Goal: Information Seeking & Learning: Compare options

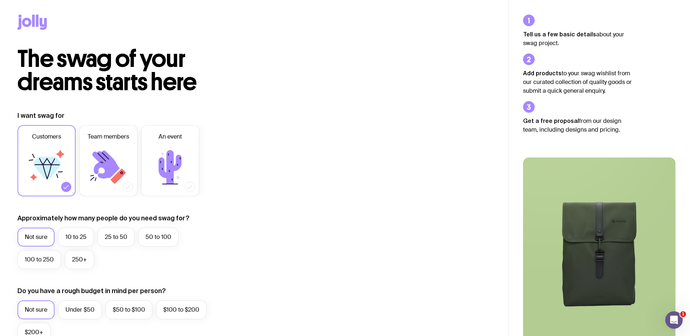
click at [30, 22] on icon at bounding box center [26, 22] width 9 height 9
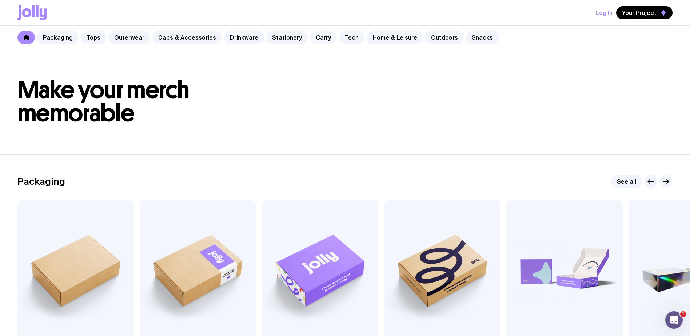
click at [314, 40] on link "Carry" at bounding box center [323, 37] width 27 height 13
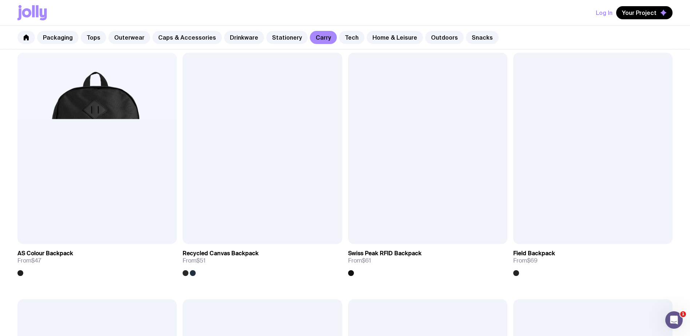
scroll to position [619, 0]
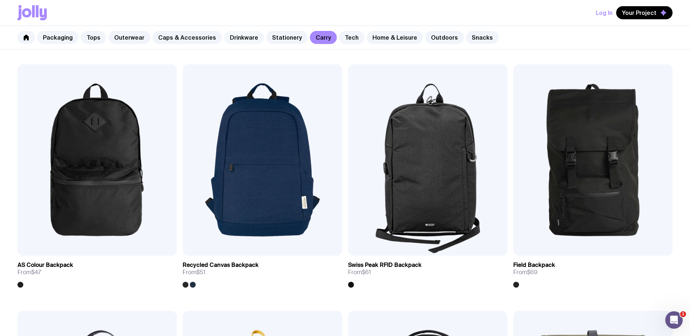
click at [230, 40] on link "Drinkware" at bounding box center [244, 37] width 40 height 13
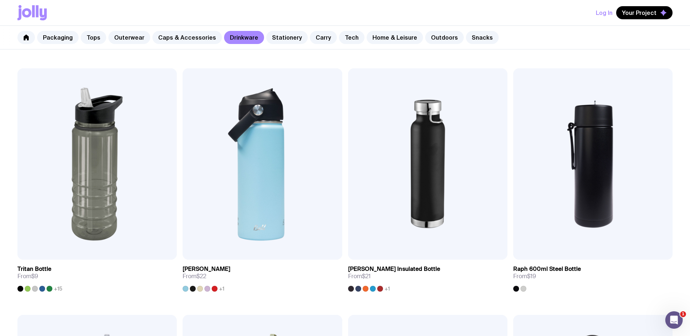
scroll to position [873, 0]
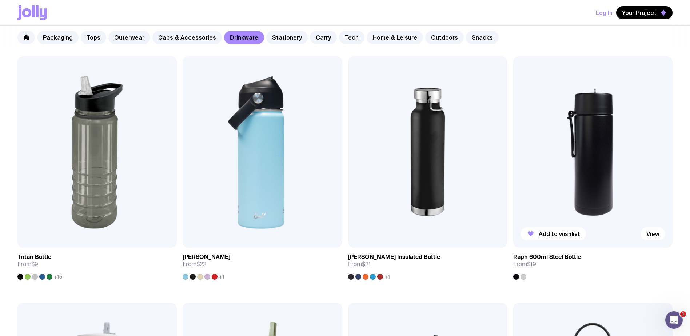
click at [598, 202] on img at bounding box center [593, 151] width 159 height 191
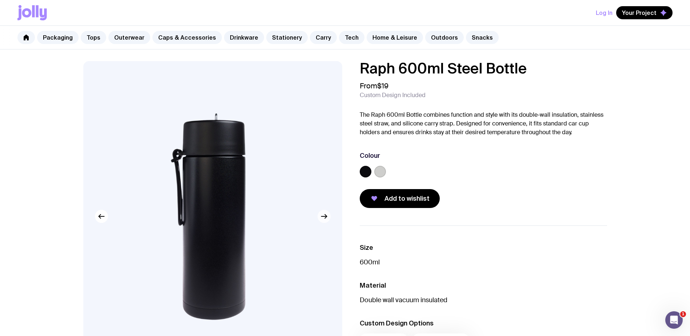
click at [324, 218] on icon "button" at bounding box center [324, 216] width 9 height 9
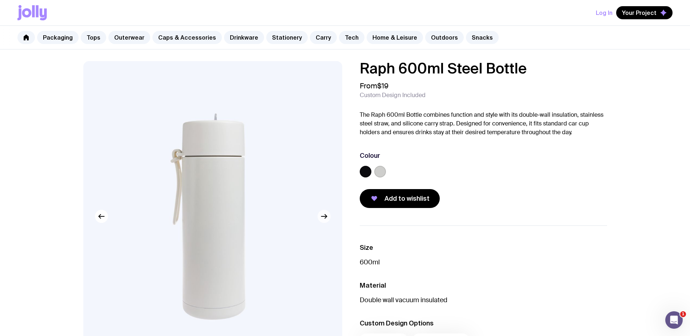
click at [324, 218] on icon "button" at bounding box center [324, 216] width 9 height 9
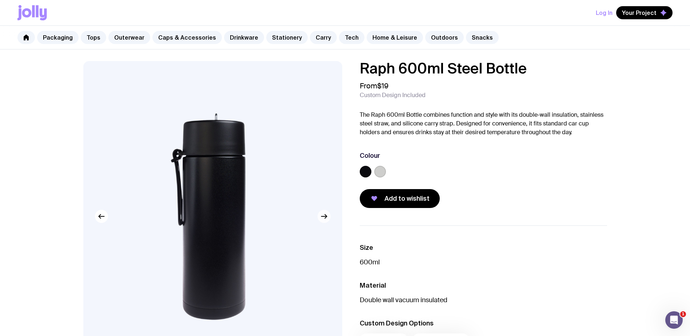
click at [324, 218] on icon "button" at bounding box center [324, 216] width 9 height 9
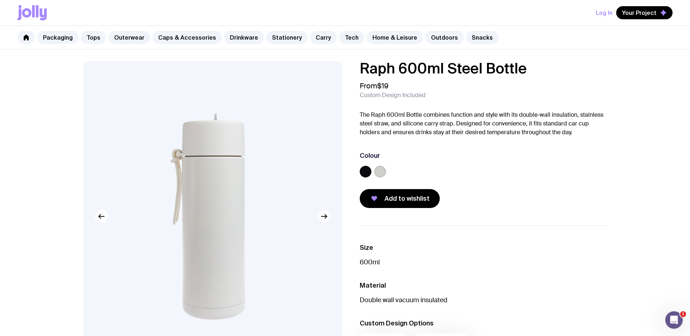
click at [324, 215] on icon "button" at bounding box center [324, 216] width 9 height 9
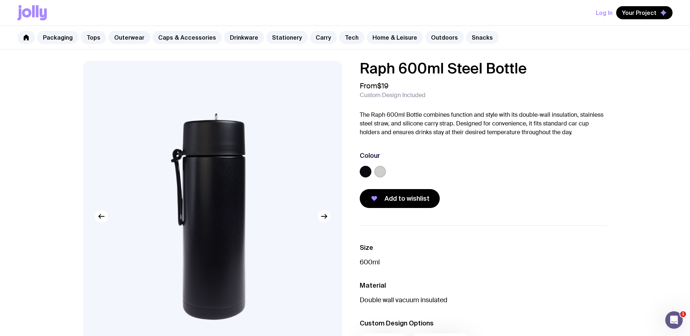
click at [324, 215] on icon "button" at bounding box center [324, 216] width 9 height 9
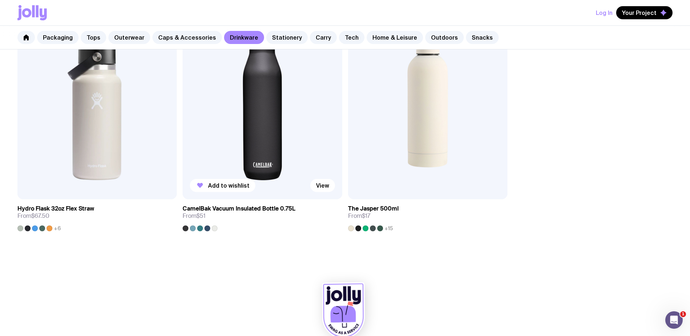
scroll to position [1434, 0]
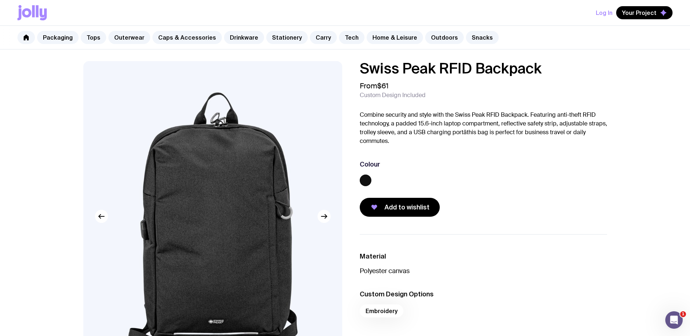
scroll to position [36, 0]
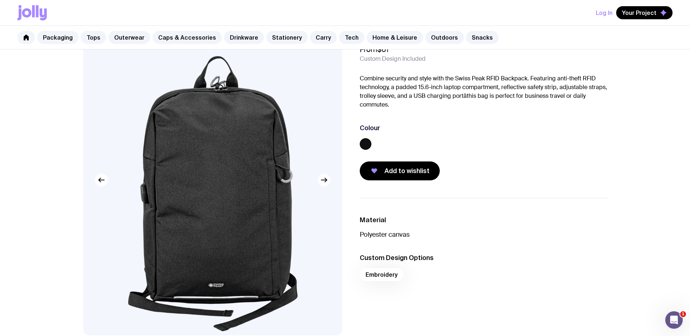
click at [326, 183] on icon "button" at bounding box center [324, 180] width 9 height 9
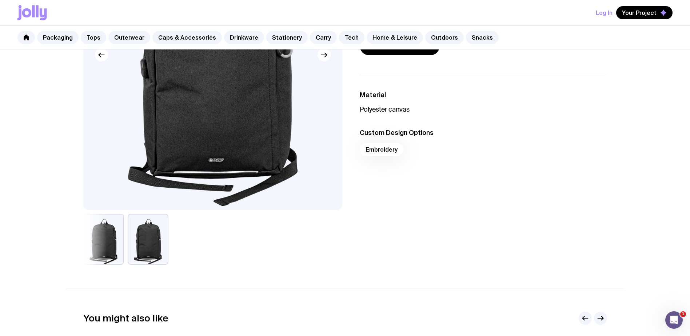
scroll to position [182, 0]
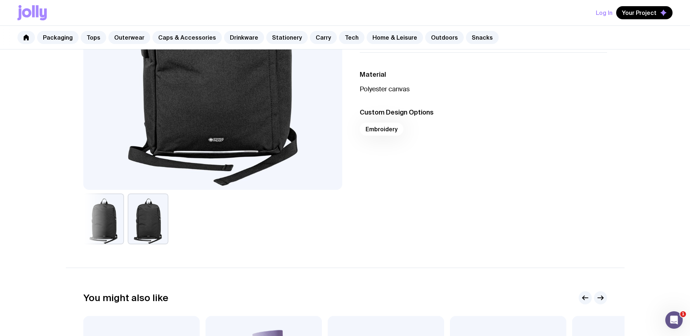
click at [151, 228] on button "button" at bounding box center [148, 219] width 41 height 51
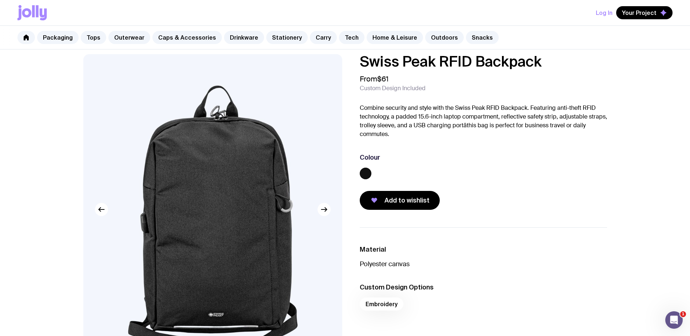
scroll to position [0, 0]
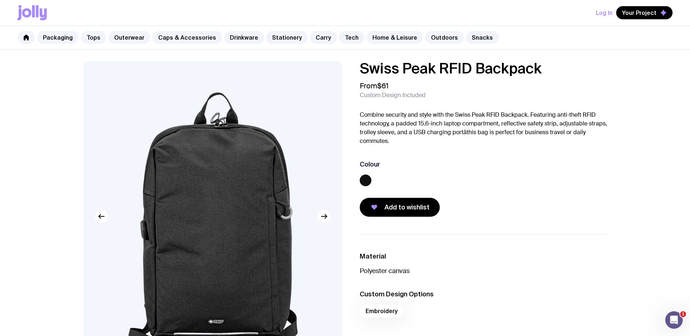
click at [47, 17] on div "Log In Your Project" at bounding box center [344, 12] width 655 height 25
click at [42, 17] on icon at bounding box center [43, 14] width 7 height 12
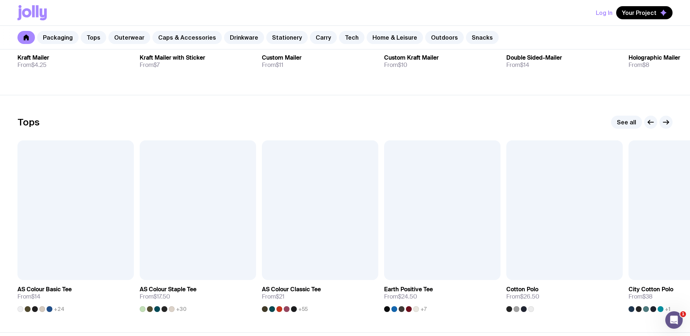
scroll to position [328, 0]
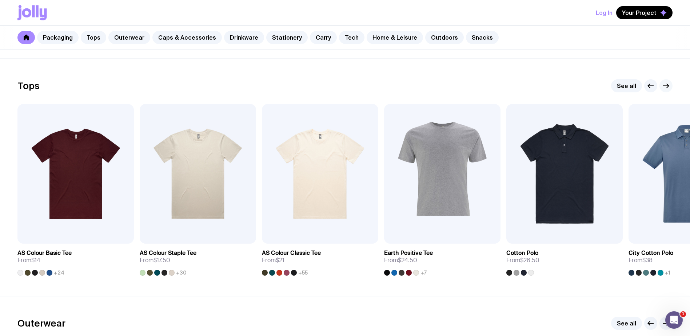
click at [666, 87] on icon "button" at bounding box center [666, 86] width 9 height 9
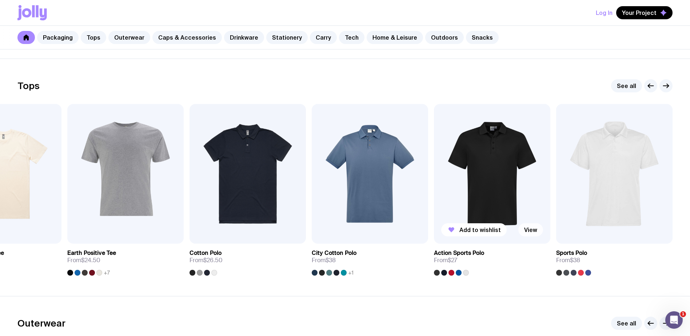
click at [527, 230] on link "View" at bounding box center [531, 229] width 25 height 13
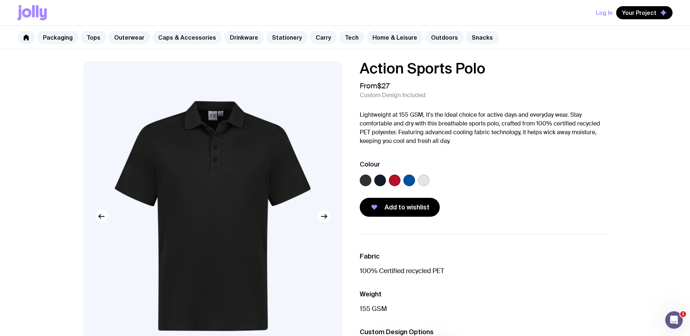
click at [321, 225] on img at bounding box center [212, 216] width 259 height 311
click at [325, 221] on button "button" at bounding box center [324, 216] width 13 height 13
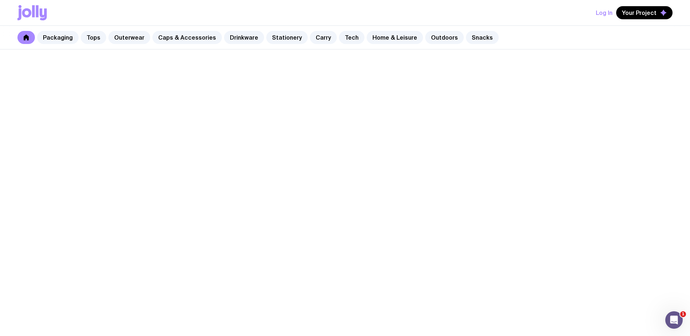
scroll to position [328, 0]
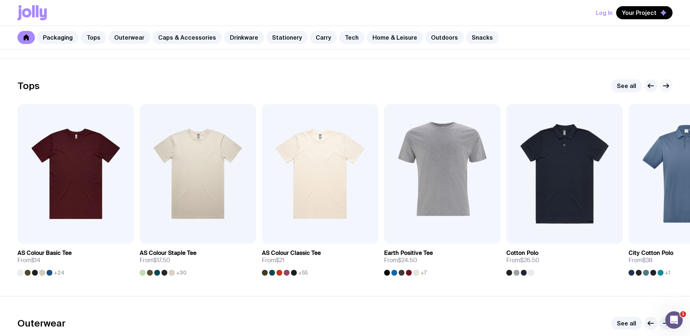
click at [666, 85] on icon "button" at bounding box center [666, 86] width 9 height 9
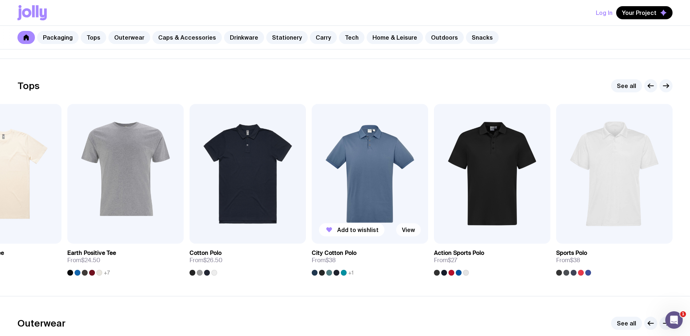
click at [415, 229] on link "View" at bounding box center [408, 229] width 25 height 13
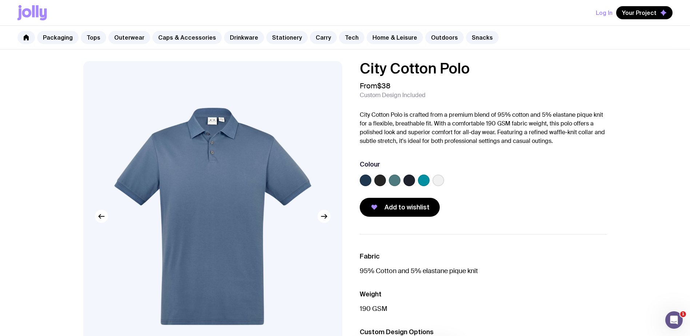
click at [371, 182] on label at bounding box center [366, 181] width 12 height 12
click at [0, 0] on input "radio" at bounding box center [0, 0] width 0 height 0
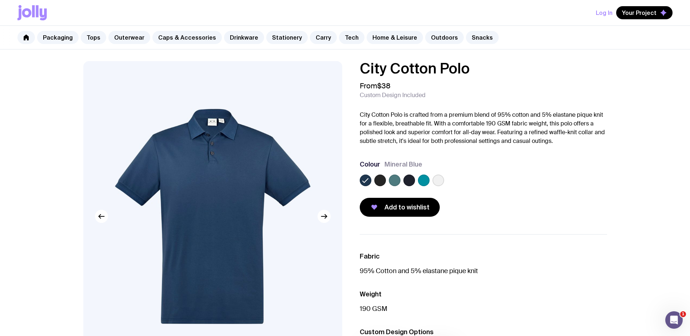
click at [379, 183] on label at bounding box center [381, 181] width 12 height 12
click at [0, 0] on input "radio" at bounding box center [0, 0] width 0 height 0
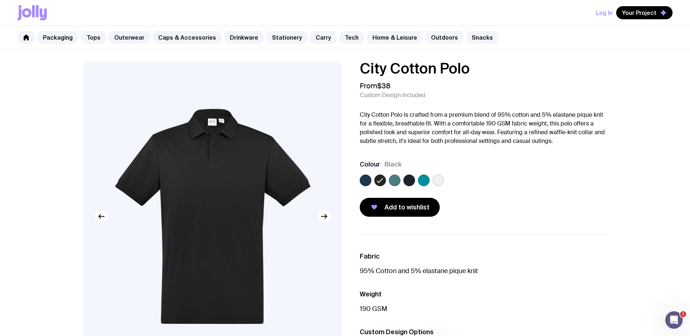
click at [392, 182] on label at bounding box center [395, 181] width 12 height 12
click at [0, 0] on input "radio" at bounding box center [0, 0] width 0 height 0
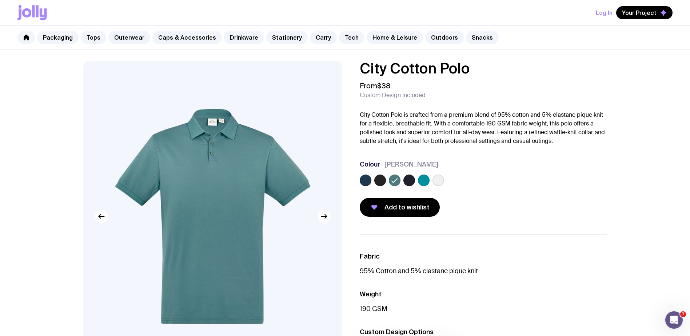
click at [408, 182] on label at bounding box center [410, 181] width 12 height 12
click at [0, 0] on input "radio" at bounding box center [0, 0] width 0 height 0
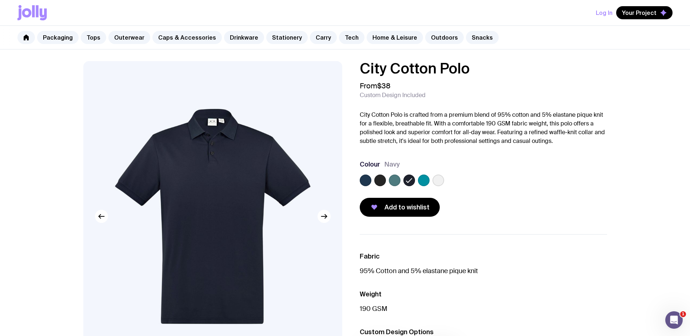
click at [423, 181] on label at bounding box center [424, 181] width 12 height 12
click at [0, 0] on input "radio" at bounding box center [0, 0] width 0 height 0
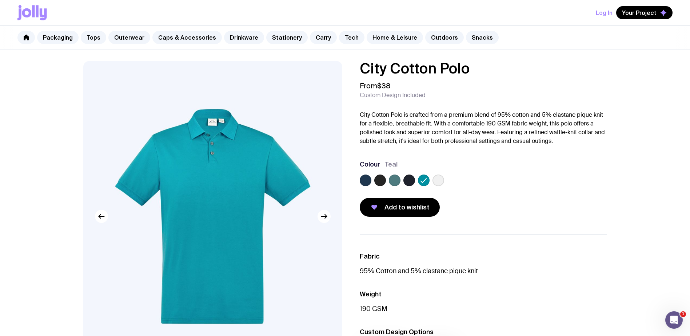
click at [437, 181] on label at bounding box center [439, 181] width 12 height 12
click at [0, 0] on input "radio" at bounding box center [0, 0] width 0 height 0
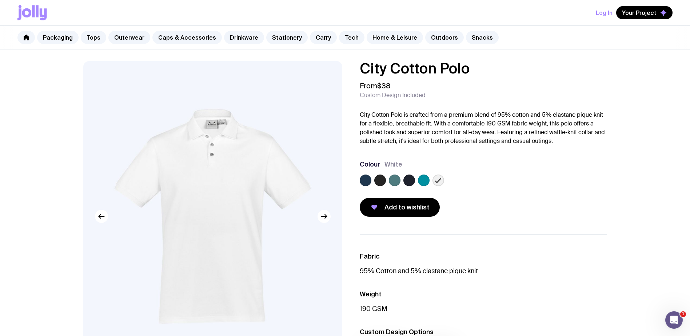
click at [376, 182] on label at bounding box center [381, 181] width 12 height 12
click at [0, 0] on input "radio" at bounding box center [0, 0] width 0 height 0
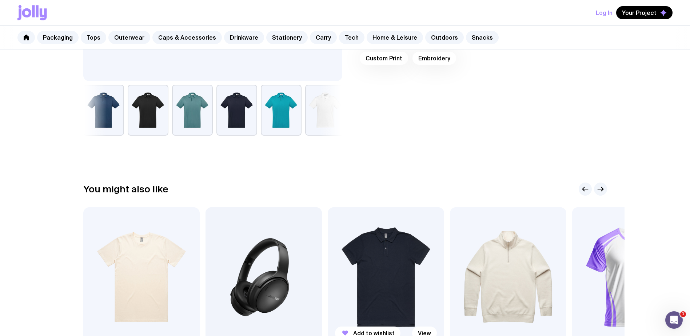
scroll to position [291, 0]
click at [603, 190] on icon "button" at bounding box center [603, 189] width 2 height 4
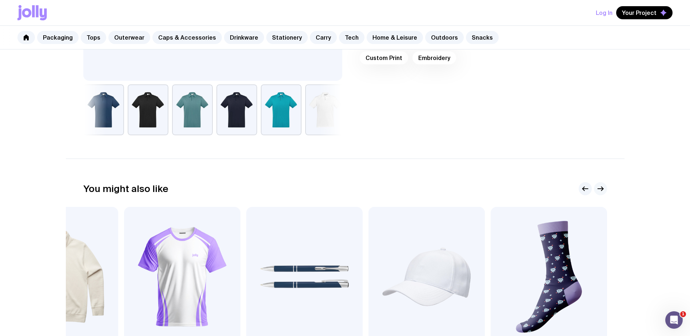
click at [603, 190] on icon "button" at bounding box center [603, 189] width 2 height 4
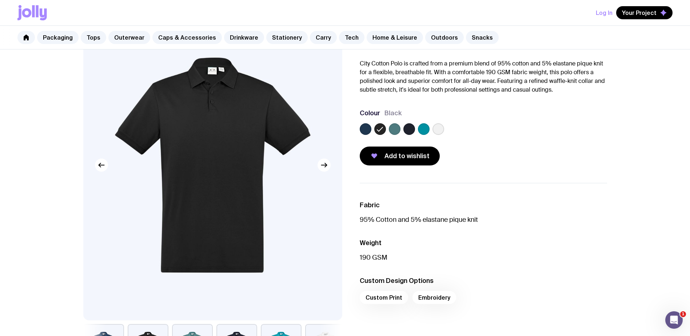
scroll to position [0, 0]
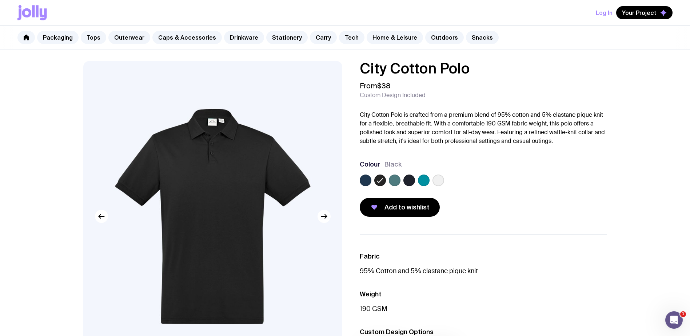
click at [23, 18] on icon at bounding box center [31, 12] width 29 height 15
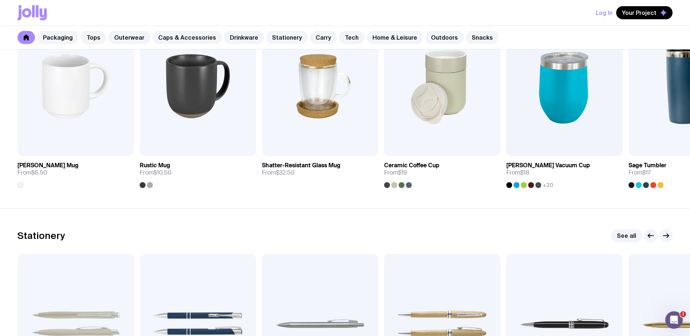
scroll to position [1310, 0]
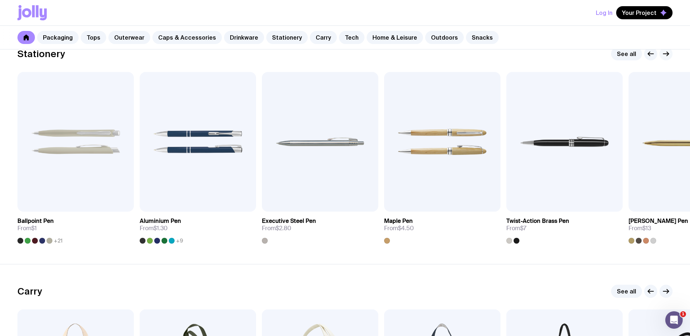
click at [666, 55] on icon "button" at bounding box center [666, 53] width 9 height 9
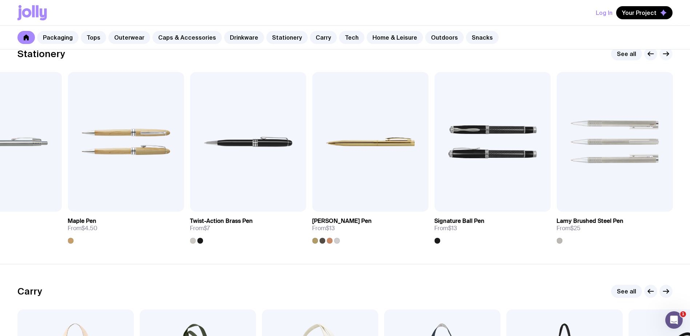
click at [666, 55] on icon "button" at bounding box center [666, 53] width 9 height 9
click at [649, 55] on icon "button" at bounding box center [650, 54] width 2 height 4
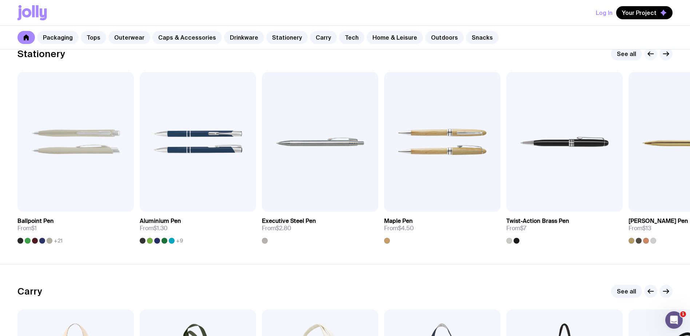
click at [649, 55] on icon "button" at bounding box center [650, 54] width 2 height 4
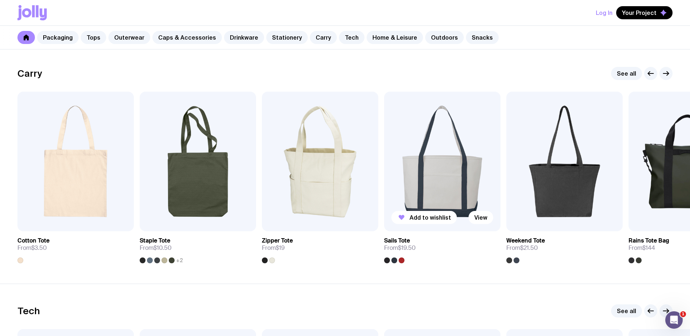
scroll to position [1529, 0]
click at [669, 76] on icon "button" at bounding box center [666, 73] width 9 height 9
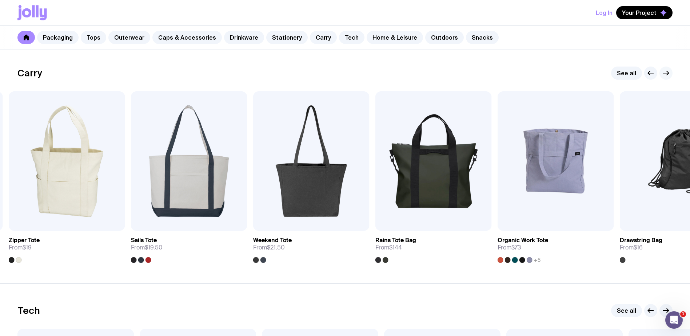
click at [669, 76] on icon "button" at bounding box center [666, 73] width 9 height 9
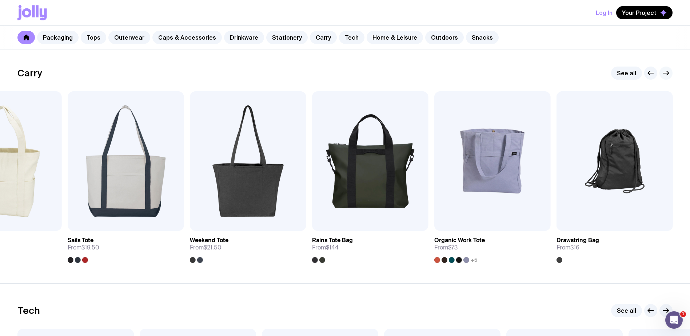
click at [669, 76] on icon "button" at bounding box center [666, 73] width 9 height 9
click at [26, 76] on h2 "Carry" at bounding box center [29, 73] width 25 height 11
click at [28, 74] on h2 "Carry" at bounding box center [29, 73] width 25 height 11
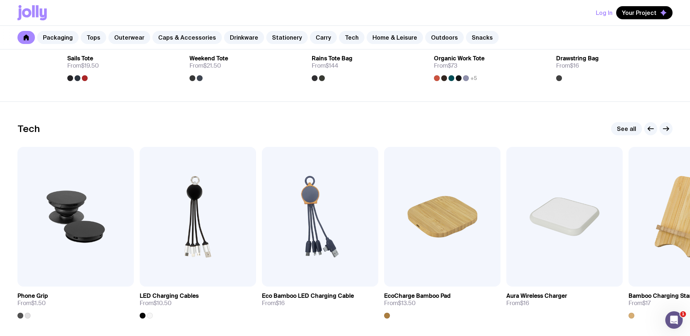
scroll to position [1747, 0]
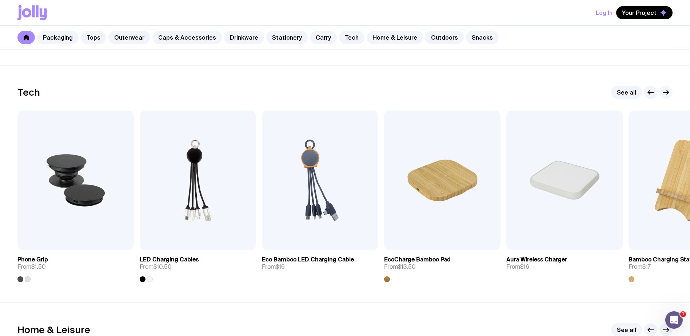
click at [669, 91] on icon "button" at bounding box center [666, 92] width 9 height 9
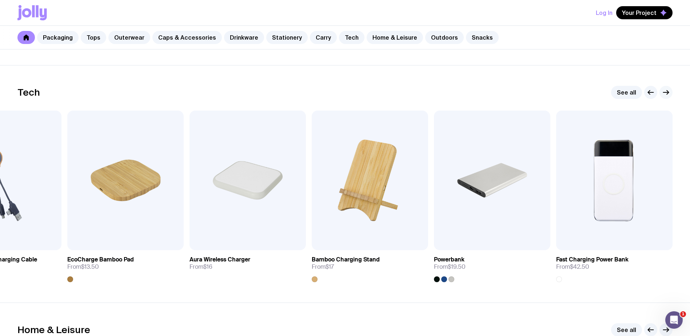
click at [669, 91] on icon "button" at bounding box center [666, 92] width 9 height 9
click at [652, 92] on icon "button" at bounding box center [651, 92] width 9 height 9
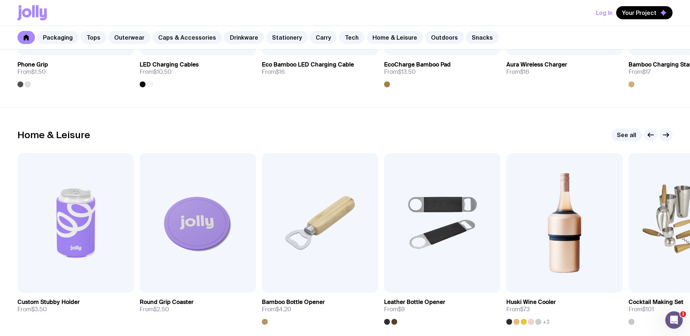
scroll to position [1965, 0]
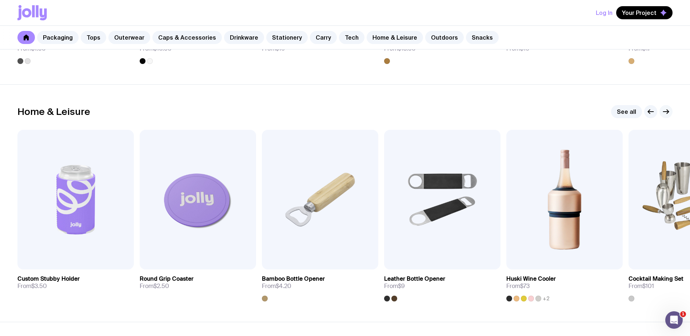
click at [663, 114] on icon "button" at bounding box center [666, 111] width 9 height 9
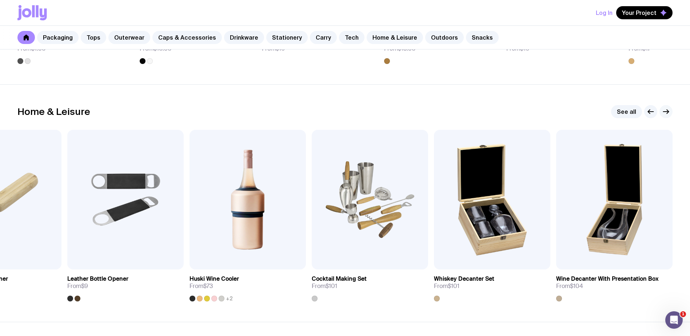
click at [664, 114] on icon "button" at bounding box center [666, 111] width 9 height 9
click at [667, 113] on icon "button" at bounding box center [666, 111] width 9 height 9
click at [668, 114] on icon "button" at bounding box center [666, 111] width 9 height 9
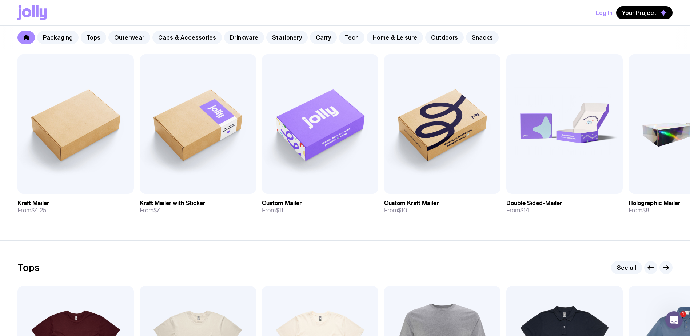
scroll to position [109, 0]
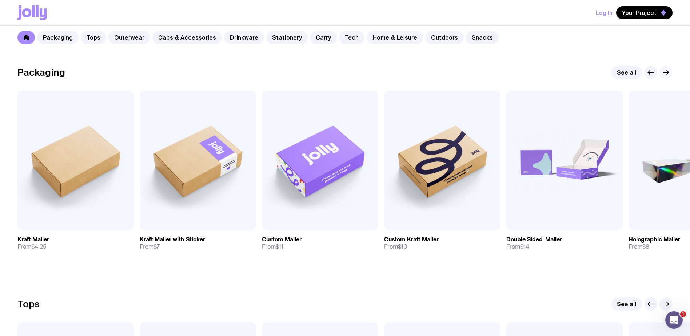
click at [663, 74] on icon "button" at bounding box center [666, 72] width 9 height 9
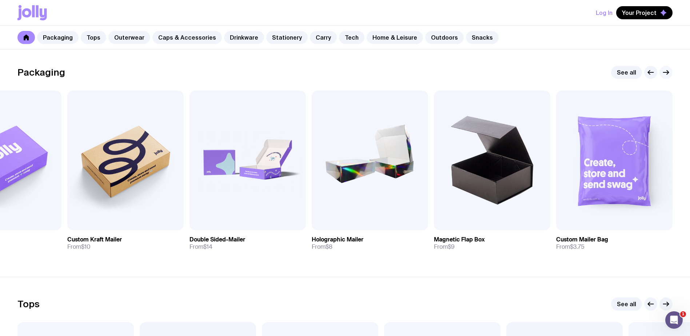
click at [663, 73] on icon "button" at bounding box center [666, 72] width 9 height 9
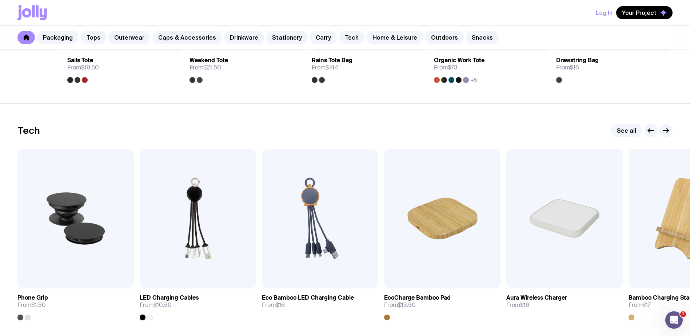
scroll to position [1711, 0]
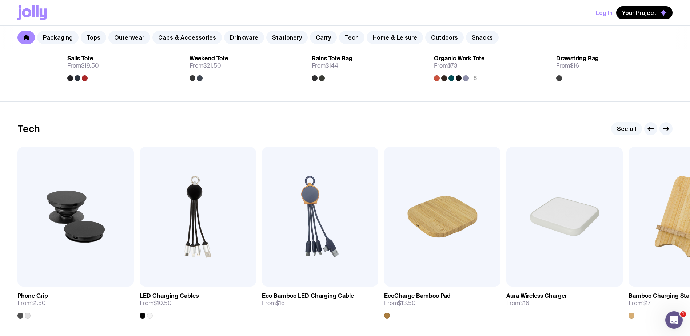
click at [627, 127] on link "See all" at bounding box center [626, 128] width 31 height 13
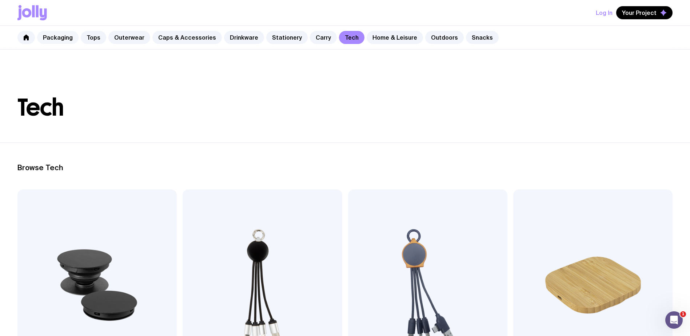
click at [66, 42] on link "Packaging" at bounding box center [57, 37] width 41 height 13
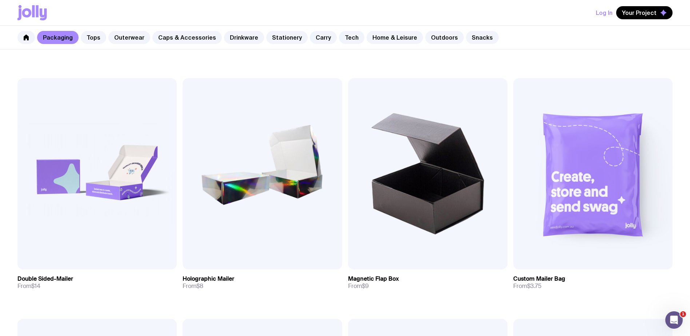
scroll to position [364, 0]
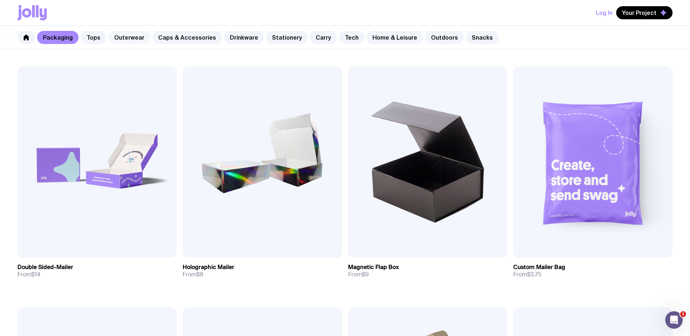
click at [127, 40] on link "Outerwear" at bounding box center [129, 37] width 42 height 13
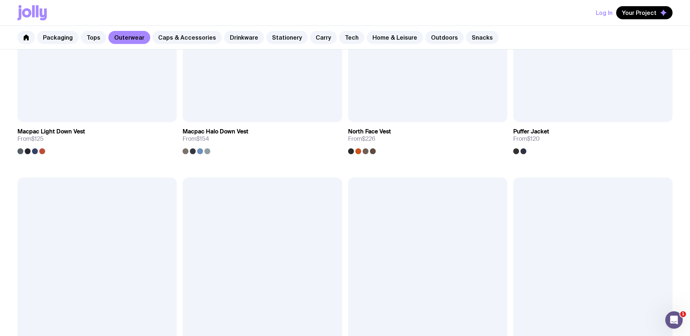
scroll to position [633, 0]
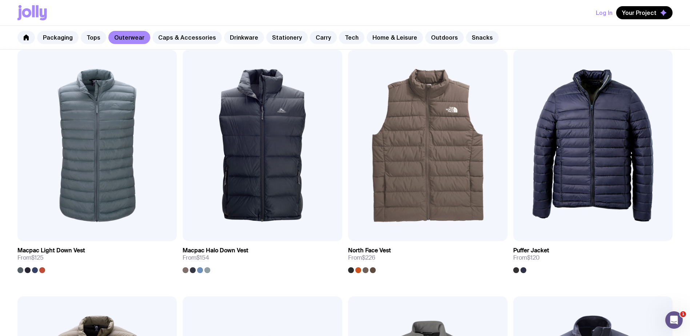
click at [231, 38] on link "Drinkware" at bounding box center [244, 37] width 40 height 13
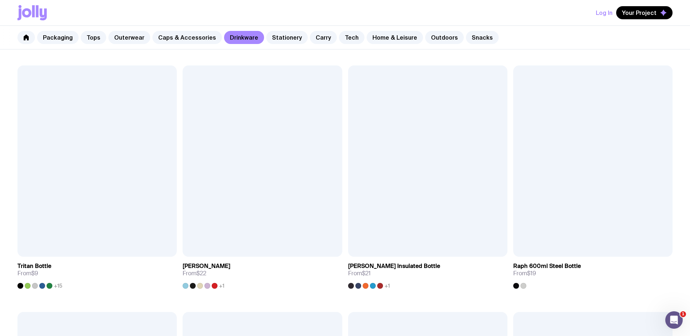
scroll to position [852, 0]
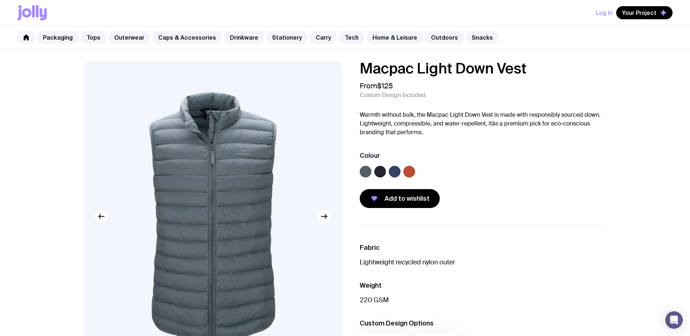
click at [383, 174] on label at bounding box center [381, 172] width 12 height 12
click at [0, 0] on input "radio" at bounding box center [0, 0] width 0 height 0
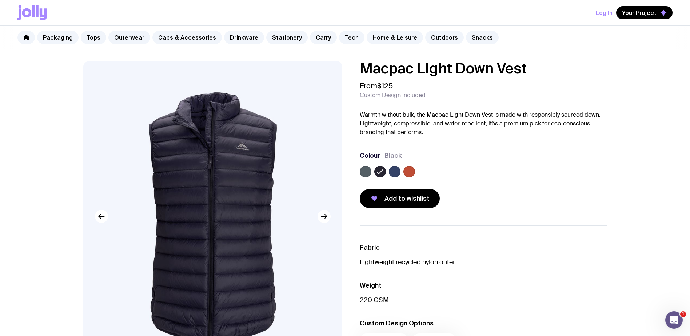
scroll to position [36, 0]
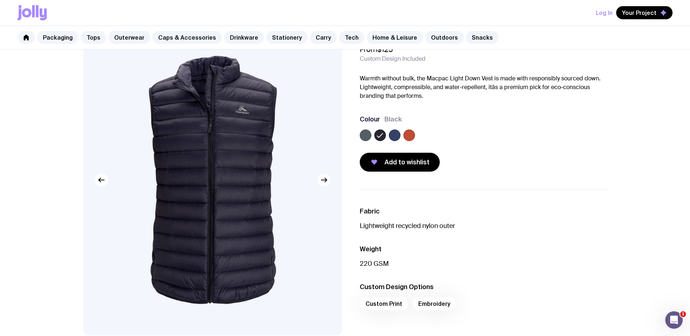
click at [329, 182] on button "button" at bounding box center [324, 180] width 13 height 13
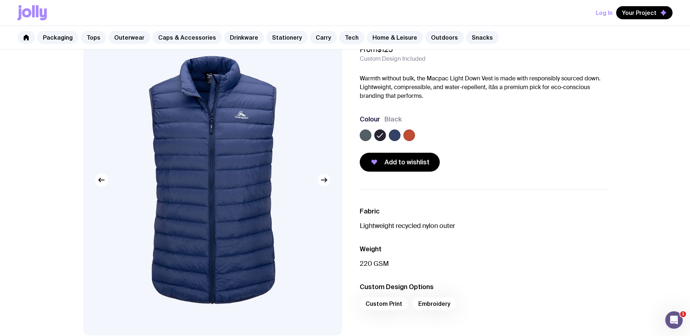
click at [329, 182] on button "button" at bounding box center [324, 180] width 13 height 13
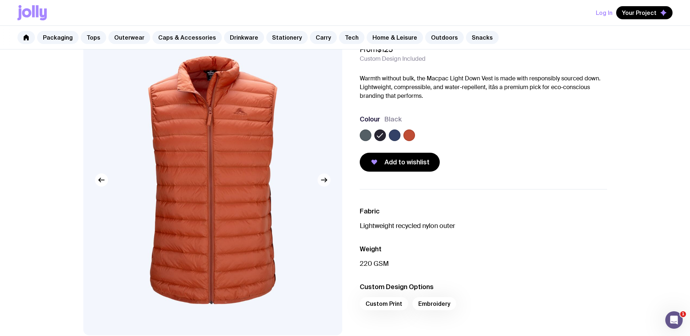
click at [329, 182] on button "button" at bounding box center [324, 180] width 13 height 13
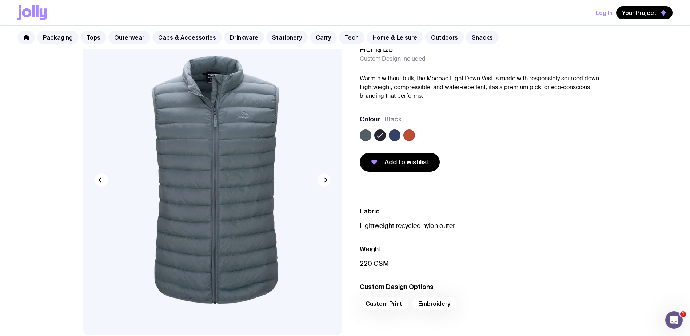
click at [329, 182] on button "button" at bounding box center [324, 180] width 13 height 13
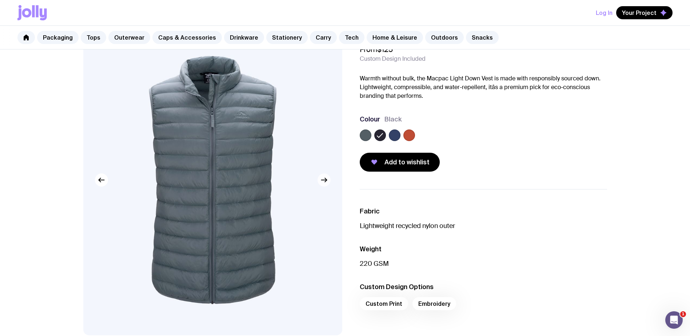
click at [329, 182] on button "button" at bounding box center [324, 180] width 13 height 13
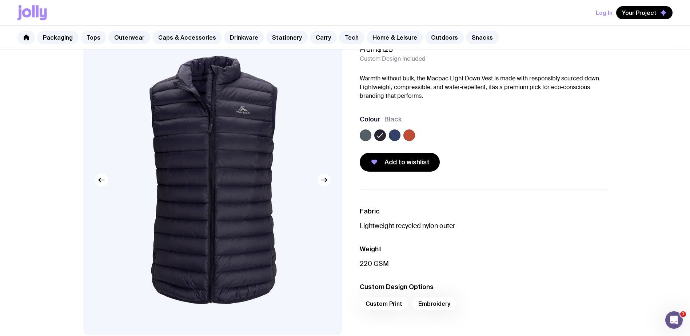
click at [329, 182] on button "button" at bounding box center [324, 180] width 13 height 13
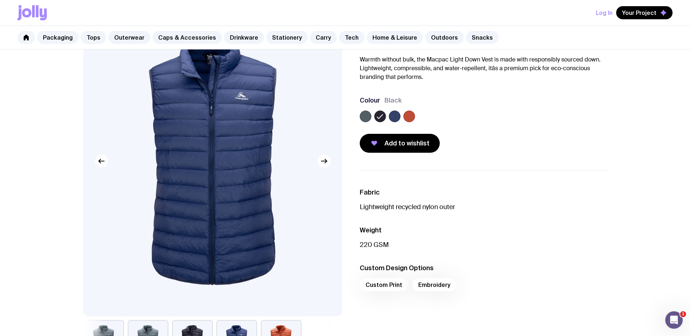
scroll to position [0, 0]
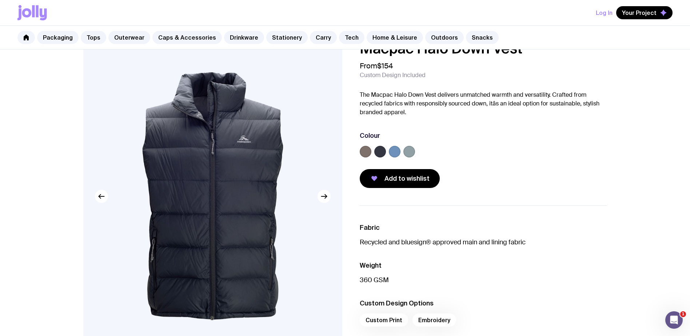
scroll to position [36, 0]
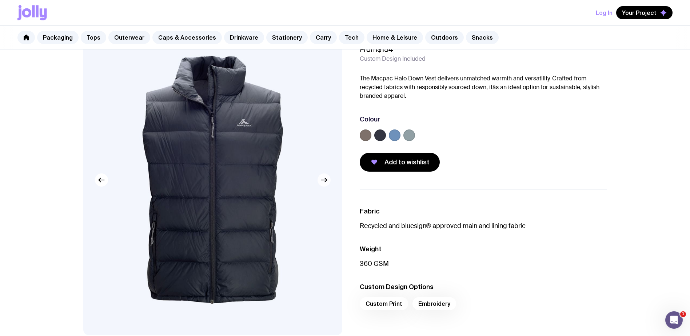
click at [326, 183] on icon "button" at bounding box center [324, 180] width 9 height 9
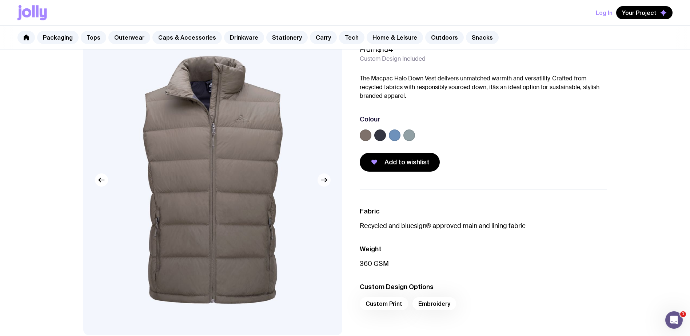
click at [326, 183] on icon "button" at bounding box center [324, 180] width 9 height 9
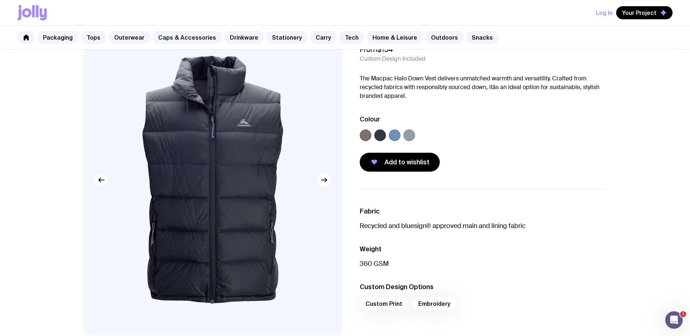
click at [104, 183] on icon "button" at bounding box center [101, 180] width 9 height 9
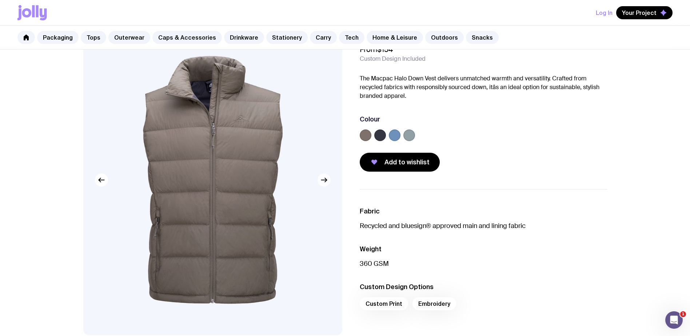
click at [321, 182] on icon "button" at bounding box center [324, 180] width 9 height 9
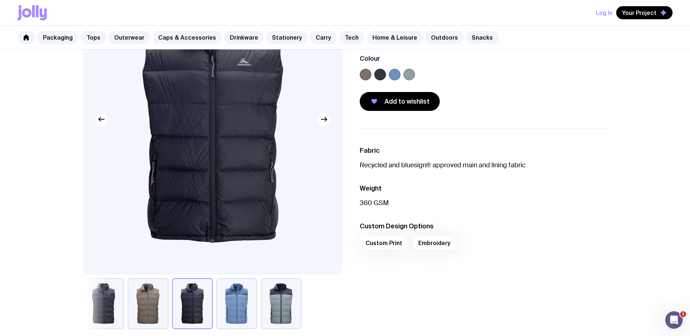
scroll to position [182, 0]
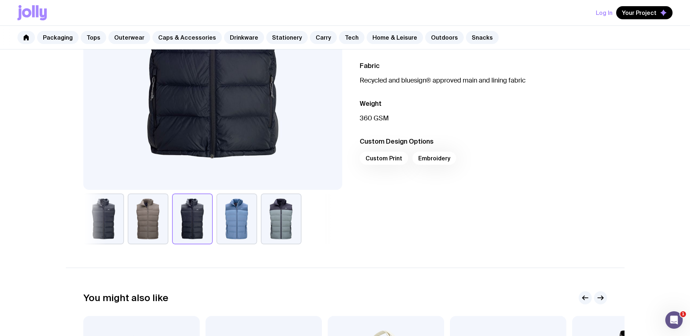
click at [428, 154] on div "Custom Print Embroidery" at bounding box center [483, 160] width 247 height 17
click at [387, 155] on div "Custom Print Embroidery" at bounding box center [483, 160] width 247 height 17
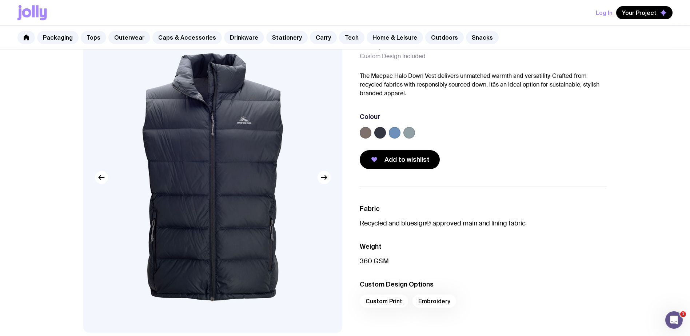
scroll to position [0, 0]
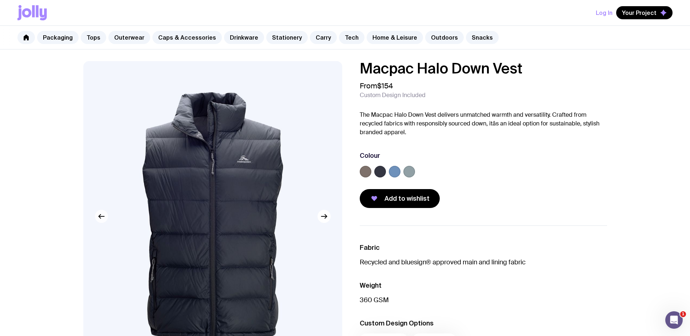
click at [103, 219] on icon "button" at bounding box center [101, 216] width 9 height 9
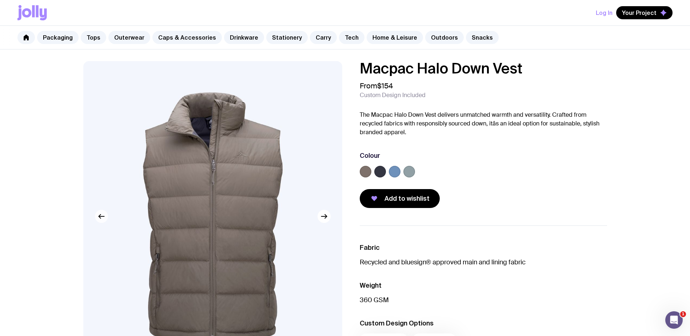
click at [103, 219] on icon "button" at bounding box center [101, 216] width 9 height 9
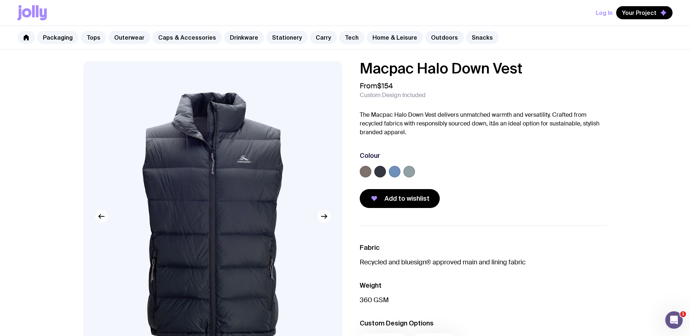
click at [103, 219] on icon "button" at bounding box center [101, 216] width 9 height 9
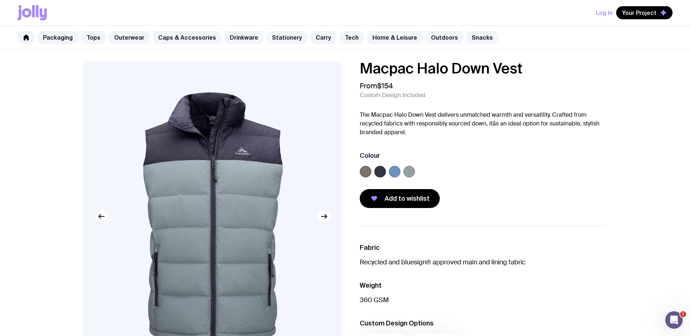
click at [103, 219] on icon "button" at bounding box center [101, 216] width 9 height 9
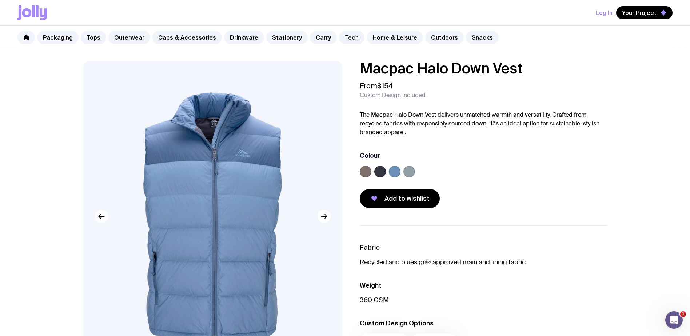
click at [103, 219] on icon "button" at bounding box center [101, 216] width 9 height 9
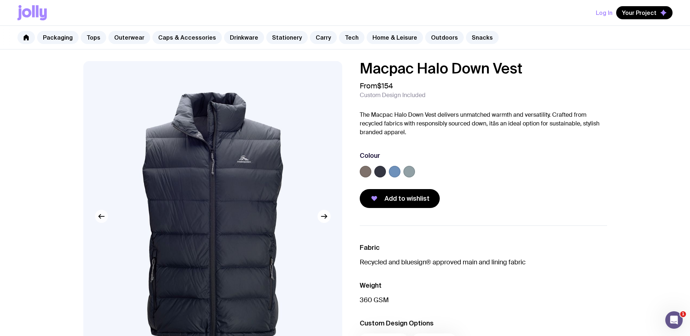
click at [103, 219] on icon "button" at bounding box center [101, 216] width 9 height 9
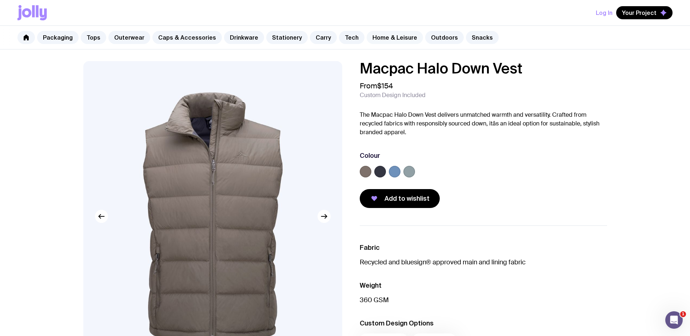
drag, startPoint x: 389, startPoint y: 37, endPoint x: 407, endPoint y: 62, distance: 29.5
click at [389, 37] on link "Home & Leisure" at bounding box center [395, 37] width 56 height 13
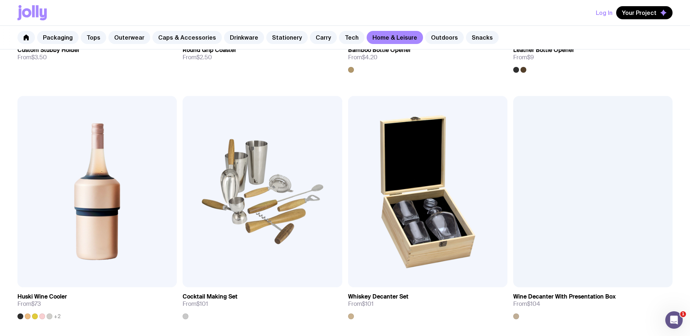
scroll to position [253, 0]
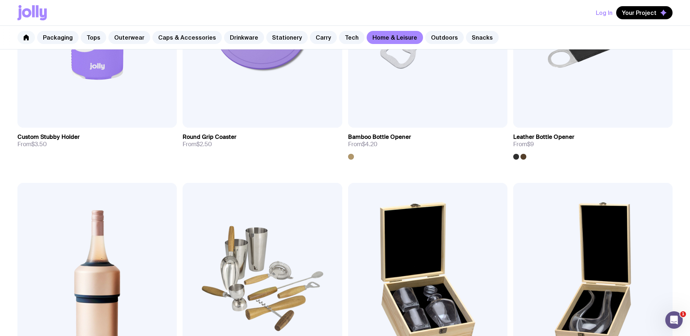
click at [26, 38] on icon at bounding box center [26, 38] width 5 height 6
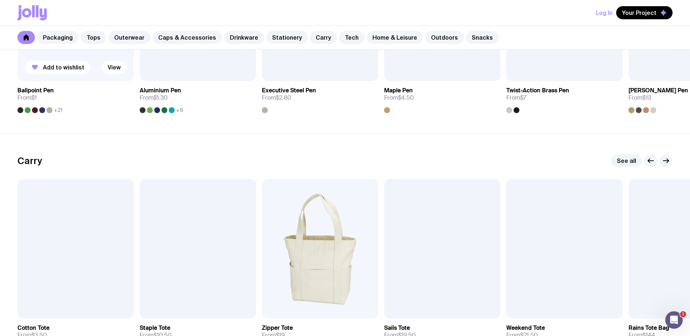
scroll to position [1378, 0]
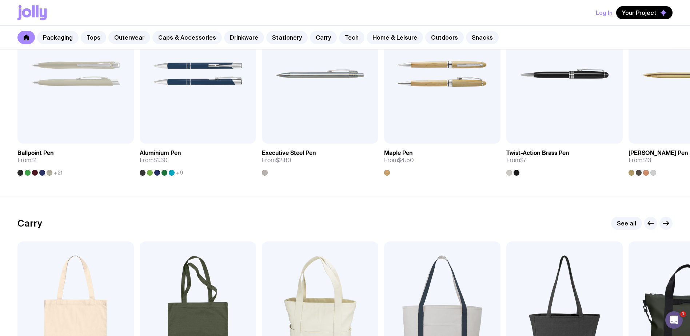
drag, startPoint x: 633, startPoint y: 223, endPoint x: 642, endPoint y: 228, distance: 10.6
click at [633, 223] on link "See all" at bounding box center [626, 223] width 31 height 13
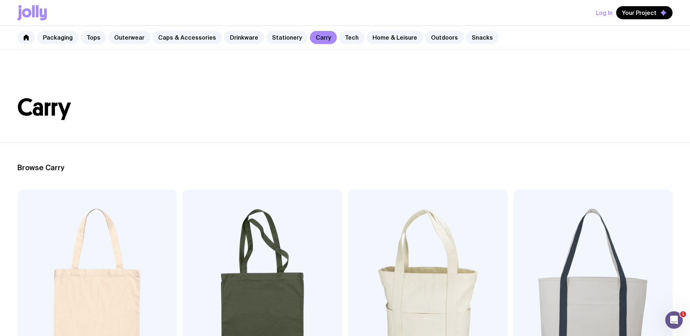
drag, startPoint x: 118, startPoint y: 33, endPoint x: 165, endPoint y: 53, distance: 50.2
click at [118, 33] on link "Outerwear" at bounding box center [129, 37] width 42 height 13
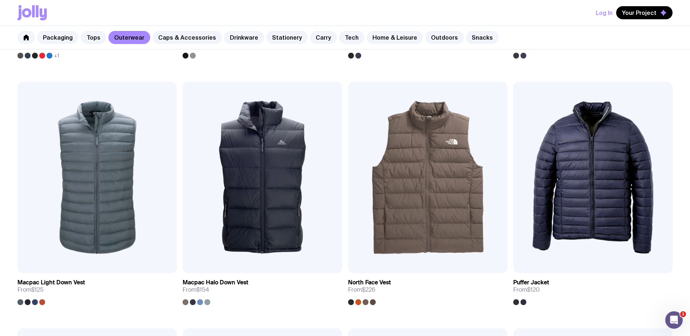
scroll to position [619, 0]
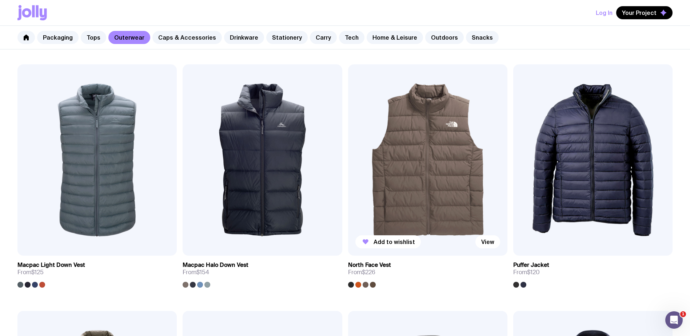
drag, startPoint x: 490, startPoint y: 239, endPoint x: 488, endPoint y: 282, distance: 42.6
click at [488, 282] on link "North Face Vest From $226" at bounding box center [427, 272] width 159 height 32
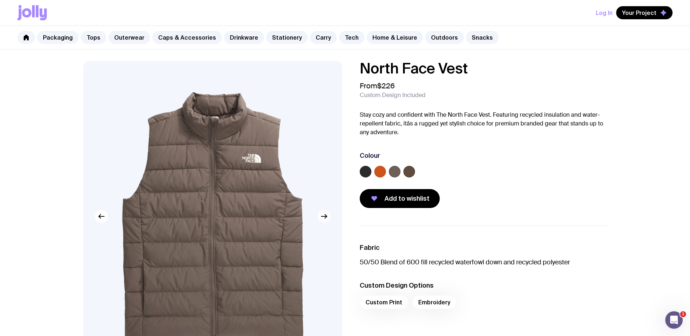
click at [322, 221] on icon "button" at bounding box center [324, 216] width 9 height 9
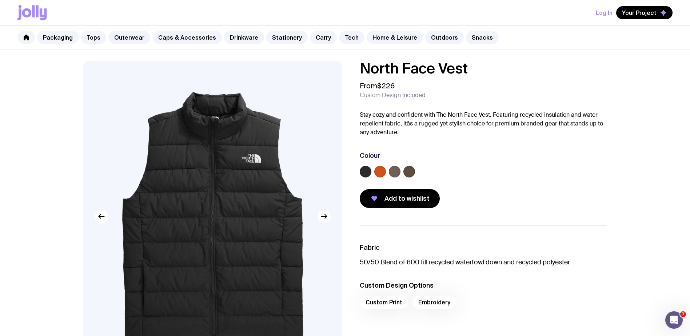
click at [368, 172] on label at bounding box center [366, 172] width 12 height 12
click at [0, 0] on input "radio" at bounding box center [0, 0] width 0 height 0
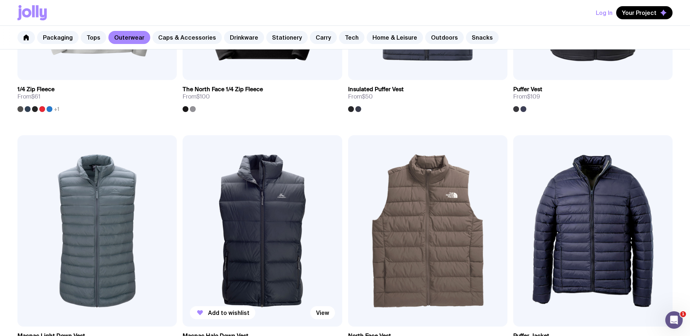
scroll to position [558, 0]
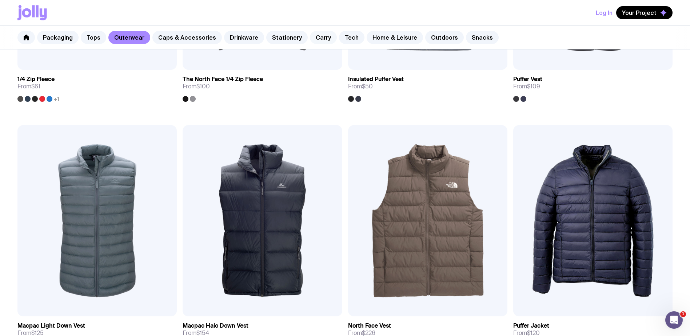
click at [310, 41] on link "Carry" at bounding box center [323, 37] width 27 height 13
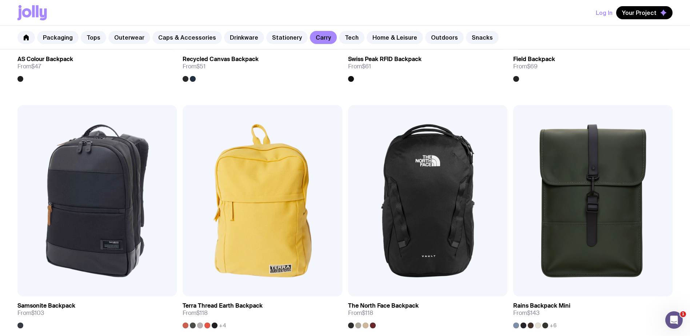
scroll to position [837, 0]
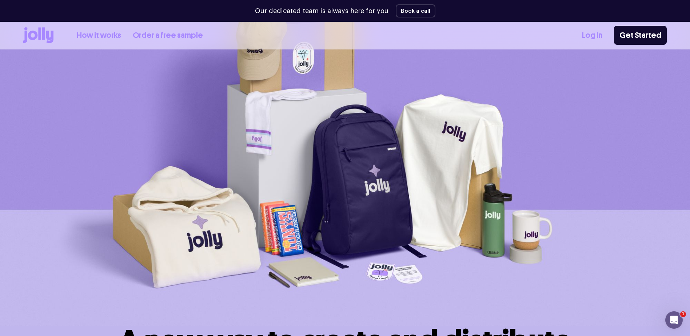
scroll to position [73, 0]
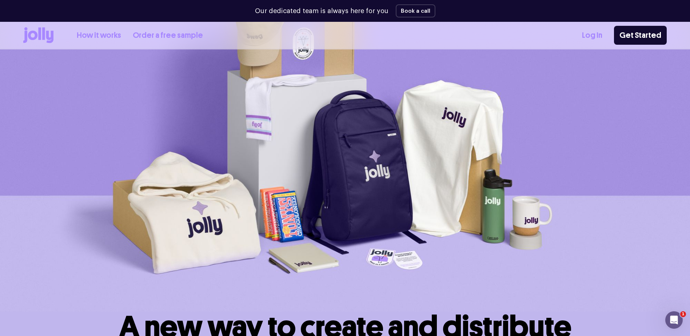
click at [356, 100] on img at bounding box center [345, 148] width 690 height 326
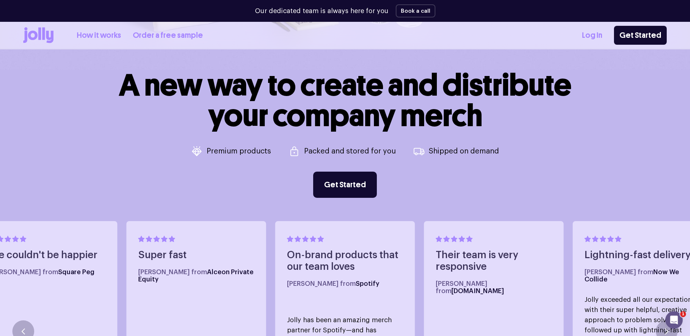
scroll to position [328, 0]
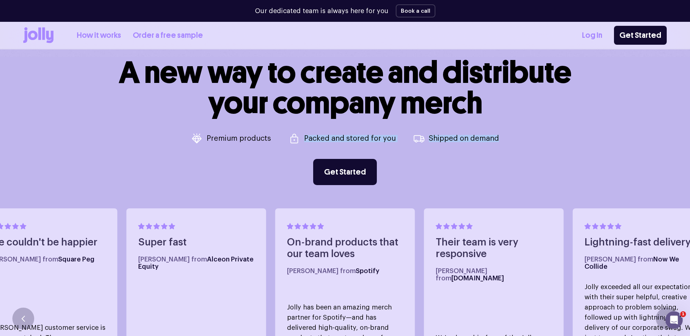
drag, startPoint x: 293, startPoint y: 138, endPoint x: 503, endPoint y: 141, distance: 209.7
click at [503, 141] on div "A new way to create and distribute your company merch Premium products Packed a…" at bounding box center [345, 121] width 644 height 128
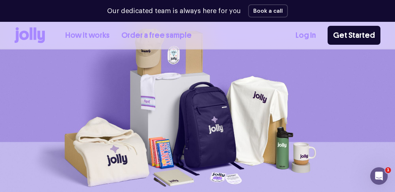
scroll to position [57, 0]
